Goal: Information Seeking & Learning: Learn about a topic

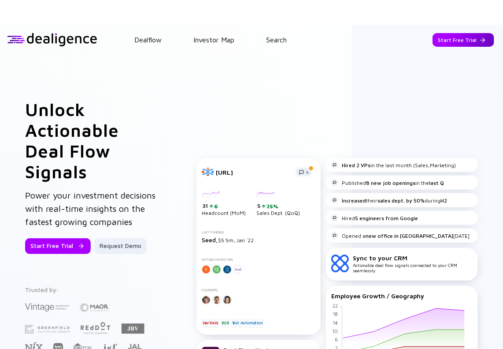
click at [451, 37] on div "Start Free Trial" at bounding box center [464, 40] width 62 height 14
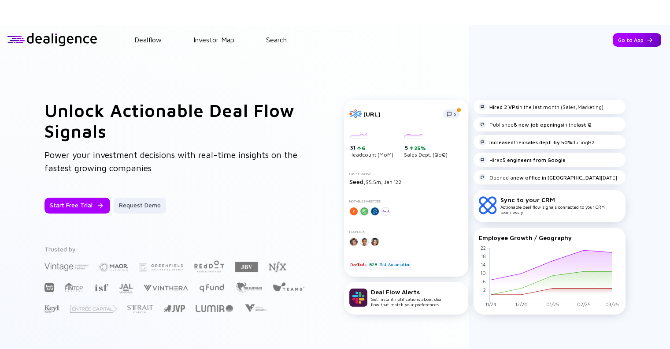
click at [510, 42] on div "Go to App" at bounding box center [637, 40] width 48 height 14
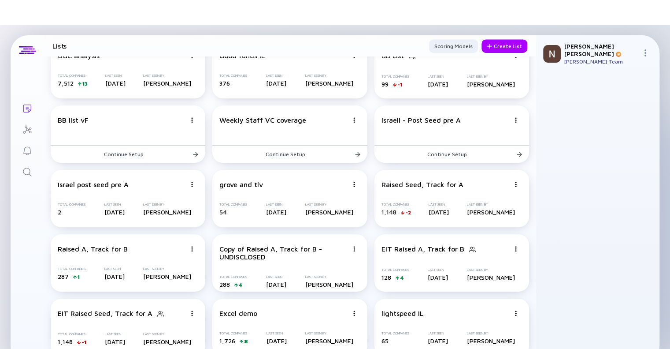
scroll to position [25, 0]
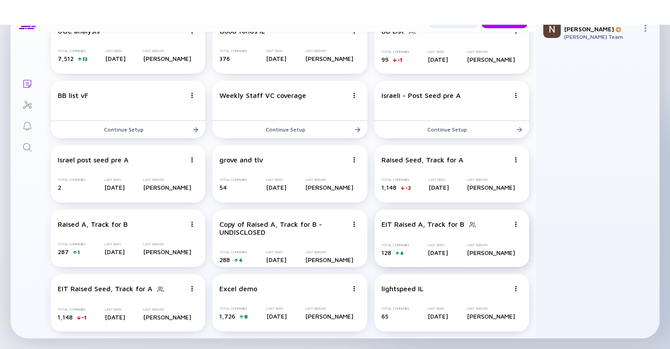
click at [412, 230] on div "EIT Raised A, Track for B Total Companies 128 4 Last Seen [DATE] Last Seen By […" at bounding box center [452, 237] width 155 height 57
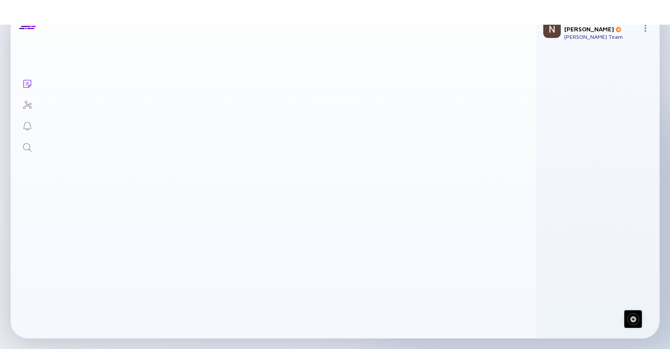
scroll to position [417, 0]
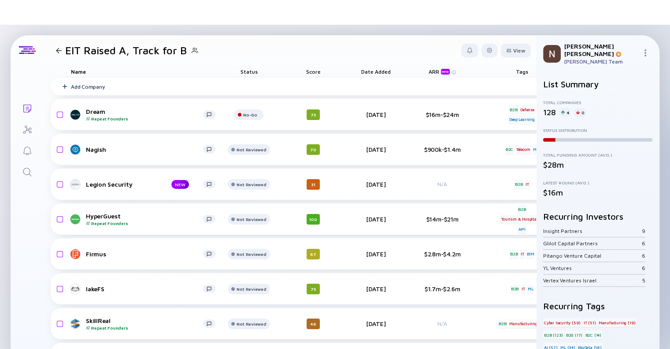
drag, startPoint x: 56, startPoint y: 56, endPoint x: 57, endPoint y: 52, distance: 4.9
click at [57, 52] on header "EIT Raised A, Track for B View" at bounding box center [290, 50] width 493 height 30
click at [57, 52] on div at bounding box center [59, 51] width 6 height 6
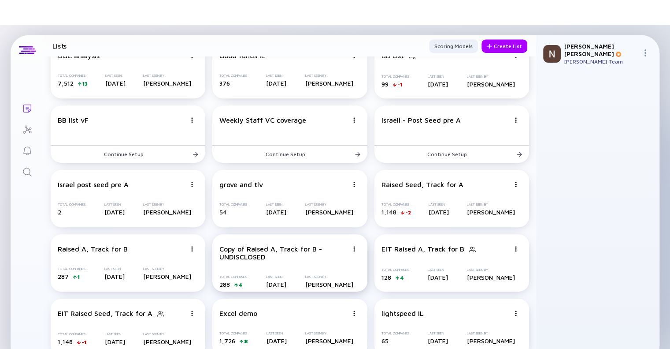
scroll to position [25, 0]
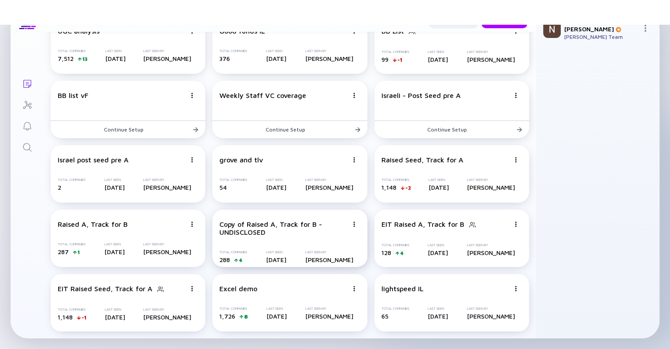
click at [245, 234] on div "Copy of Raised A, Track for B - UNDISCLOSED" at bounding box center [283, 228] width 128 height 16
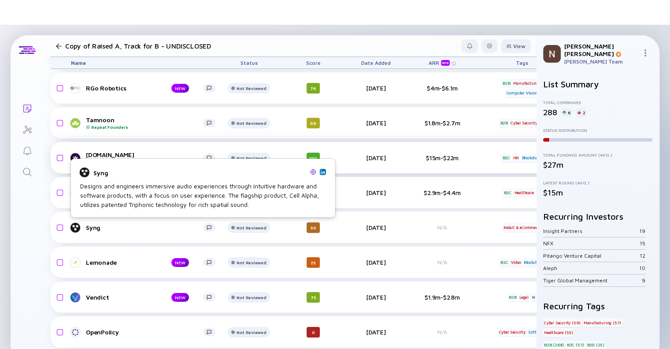
scroll to position [62, 0]
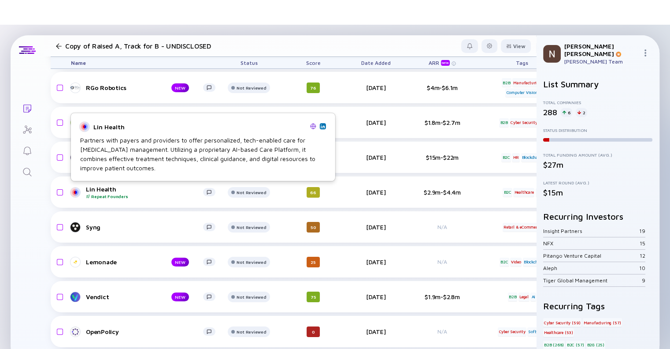
click at [315, 125] on img at bounding box center [313, 126] width 6 height 6
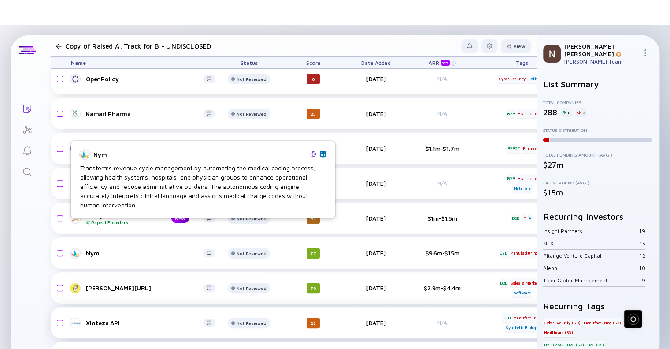
scroll to position [393, 0]
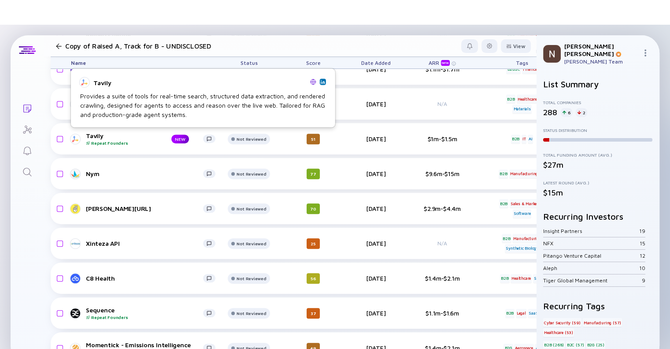
click at [315, 83] on img at bounding box center [313, 81] width 6 height 6
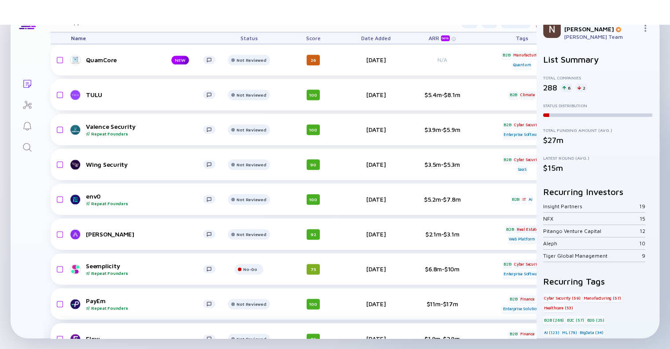
scroll to position [1038, 0]
